Goal: Task Accomplishment & Management: Use online tool/utility

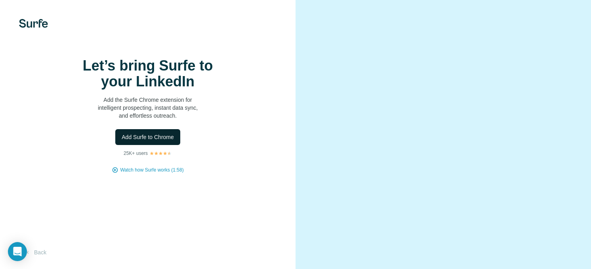
click at [164, 141] on span "Add Surfe to Chrome" at bounding box center [148, 137] width 52 height 8
